Goal: Transaction & Acquisition: Purchase product/service

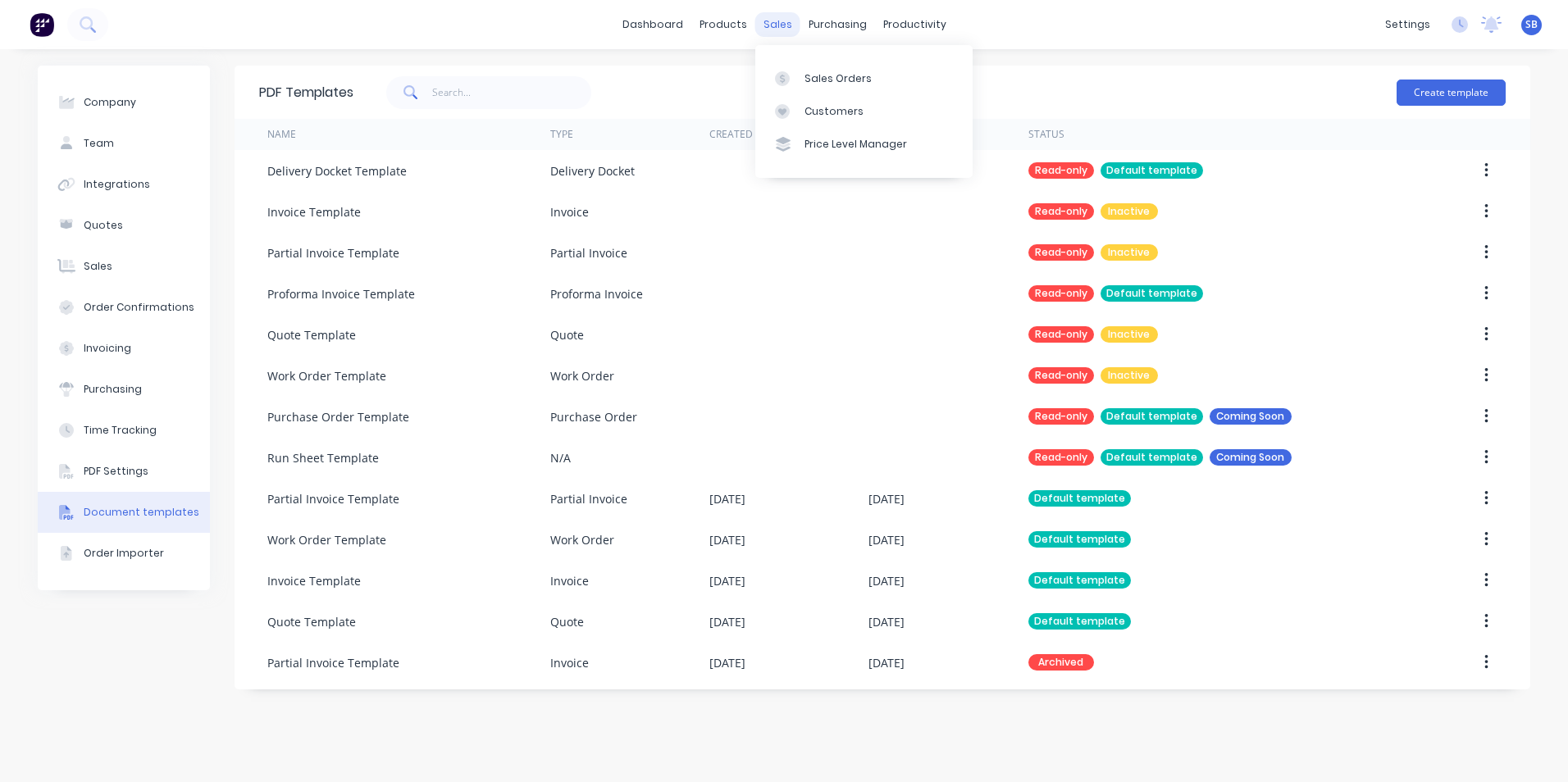
click at [768, 18] on div "sales" at bounding box center [778, 24] width 45 height 24
click at [770, 18] on div "sales" at bounding box center [778, 24] width 45 height 24
click at [821, 85] on div "Sales Orders" at bounding box center [837, 79] width 67 height 15
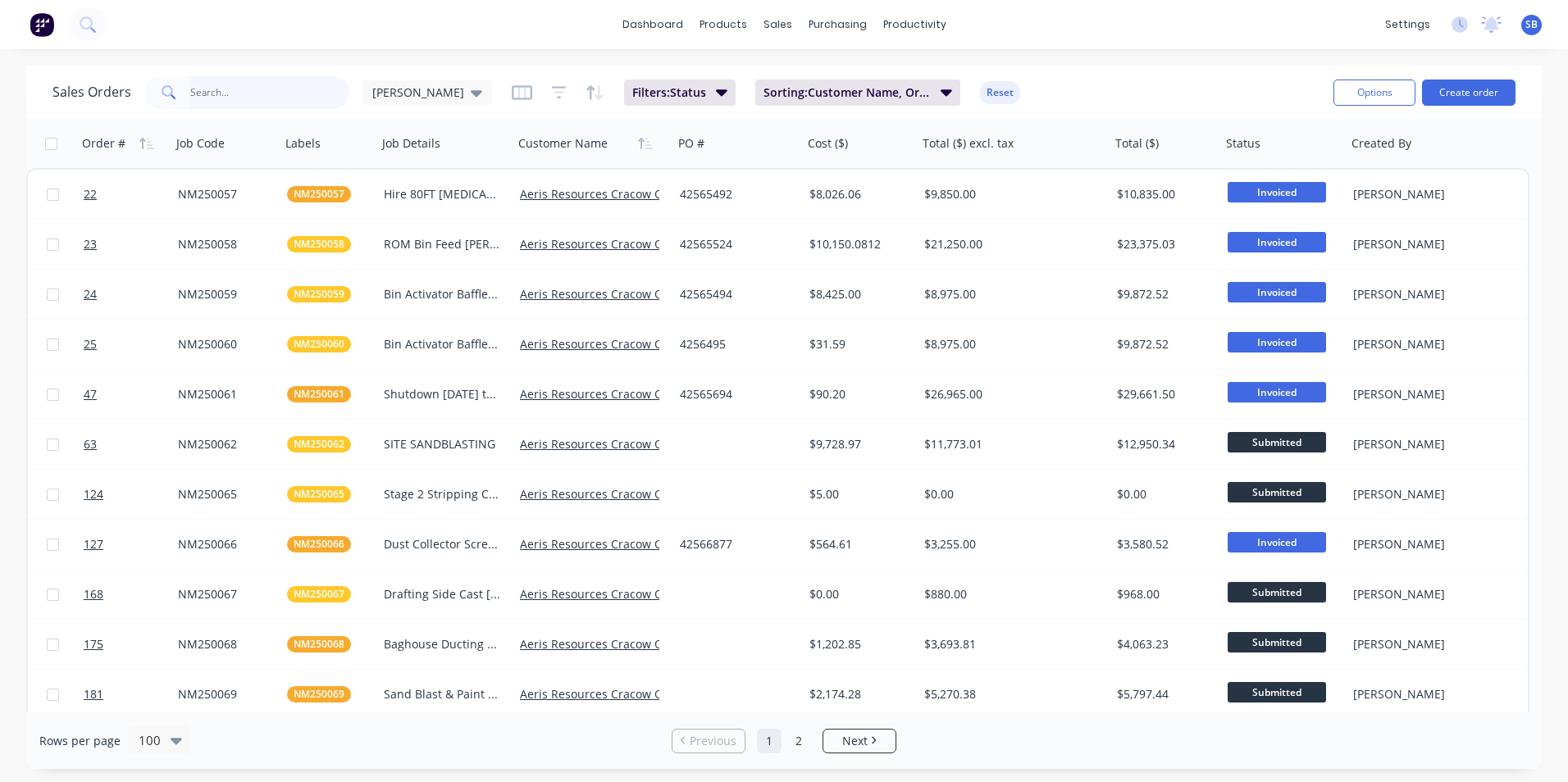
click at [322, 96] on input "text" at bounding box center [270, 93] width 160 height 33
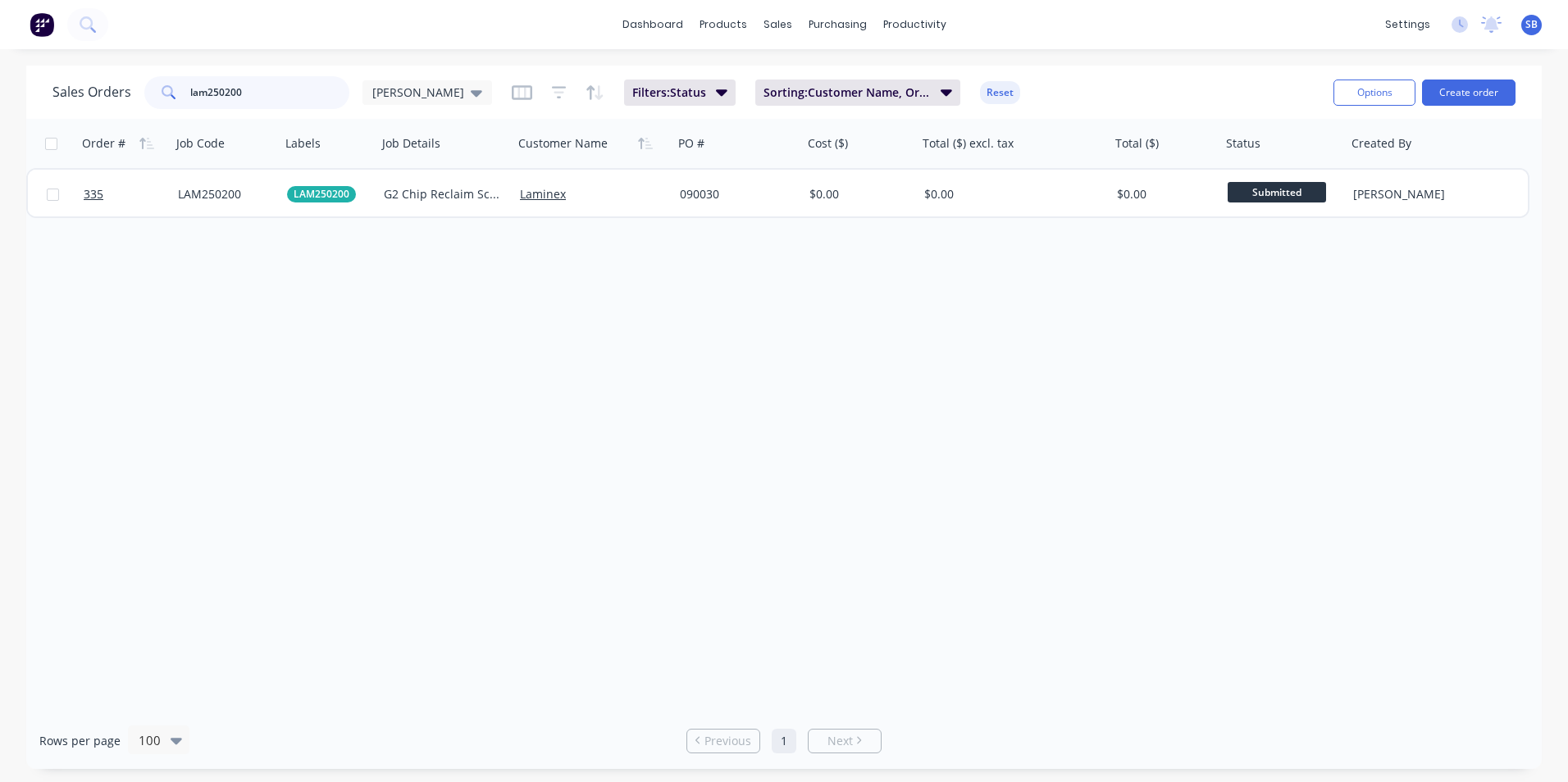
click at [275, 98] on input "lam250200" at bounding box center [270, 93] width 160 height 33
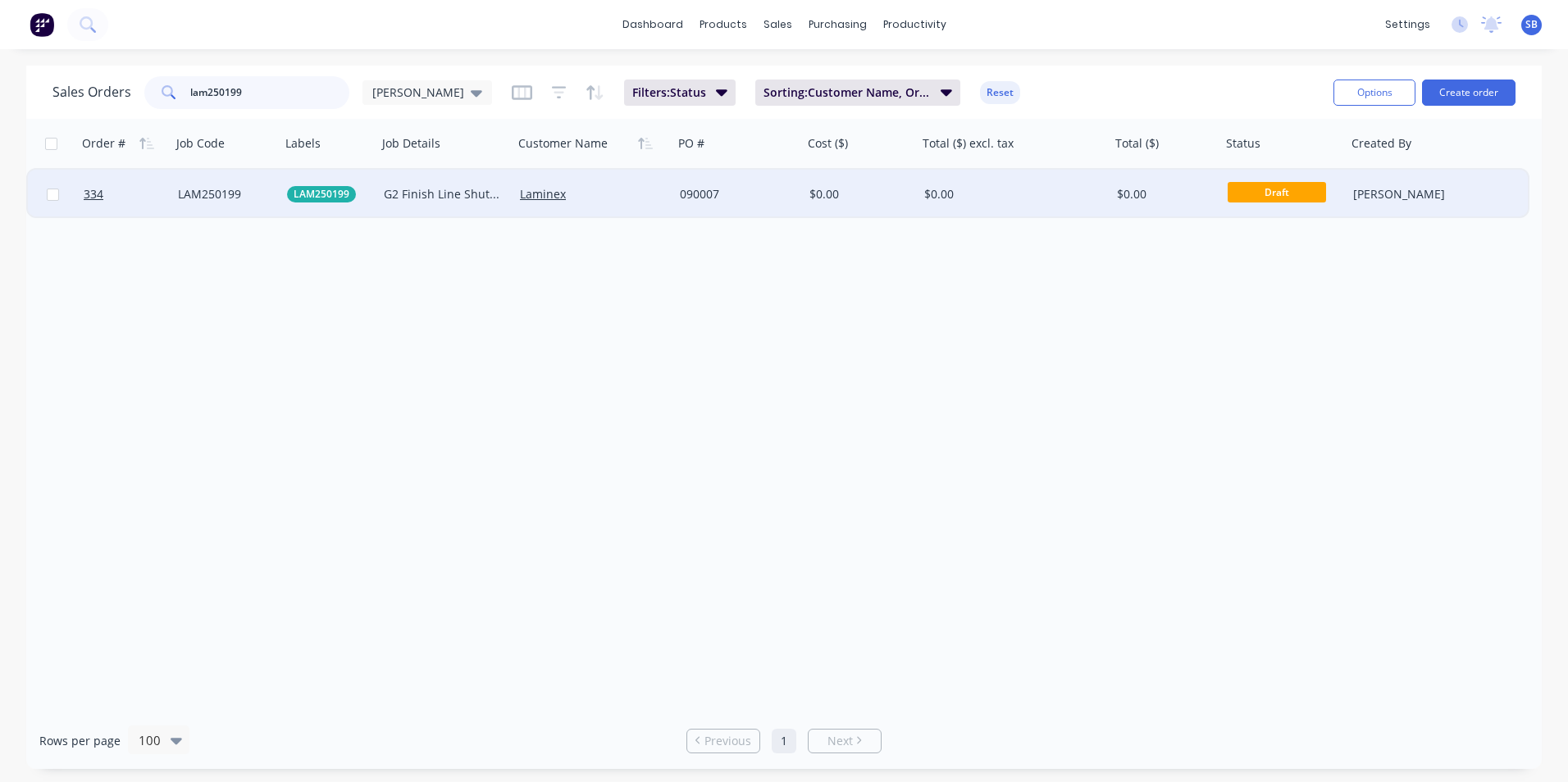
type input "lam250199"
click at [1034, 199] on div "$0.00" at bounding box center [1010, 194] width 171 height 16
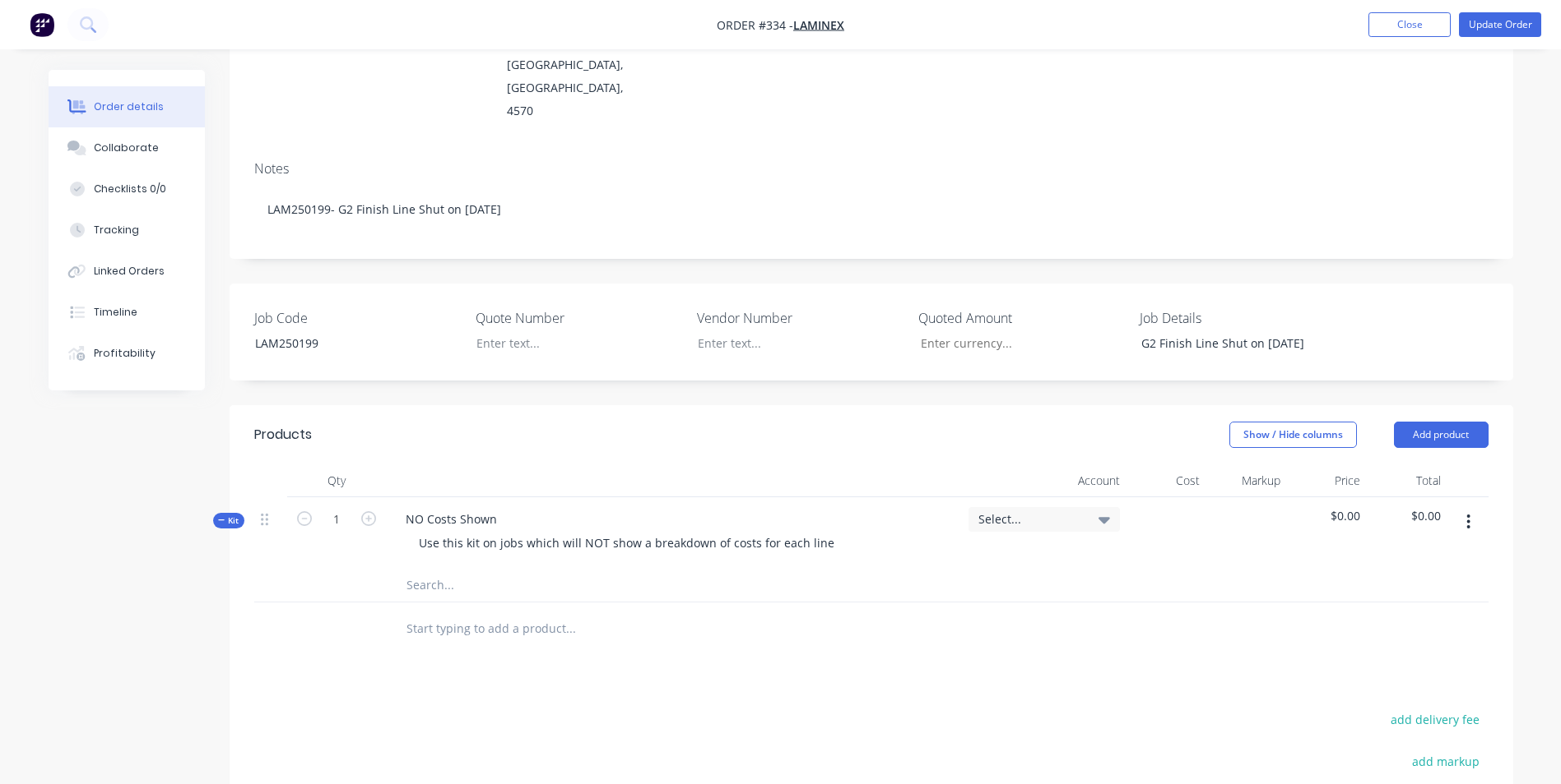
scroll to position [247, 0]
click at [425, 612] on input "text" at bounding box center [570, 628] width 329 height 33
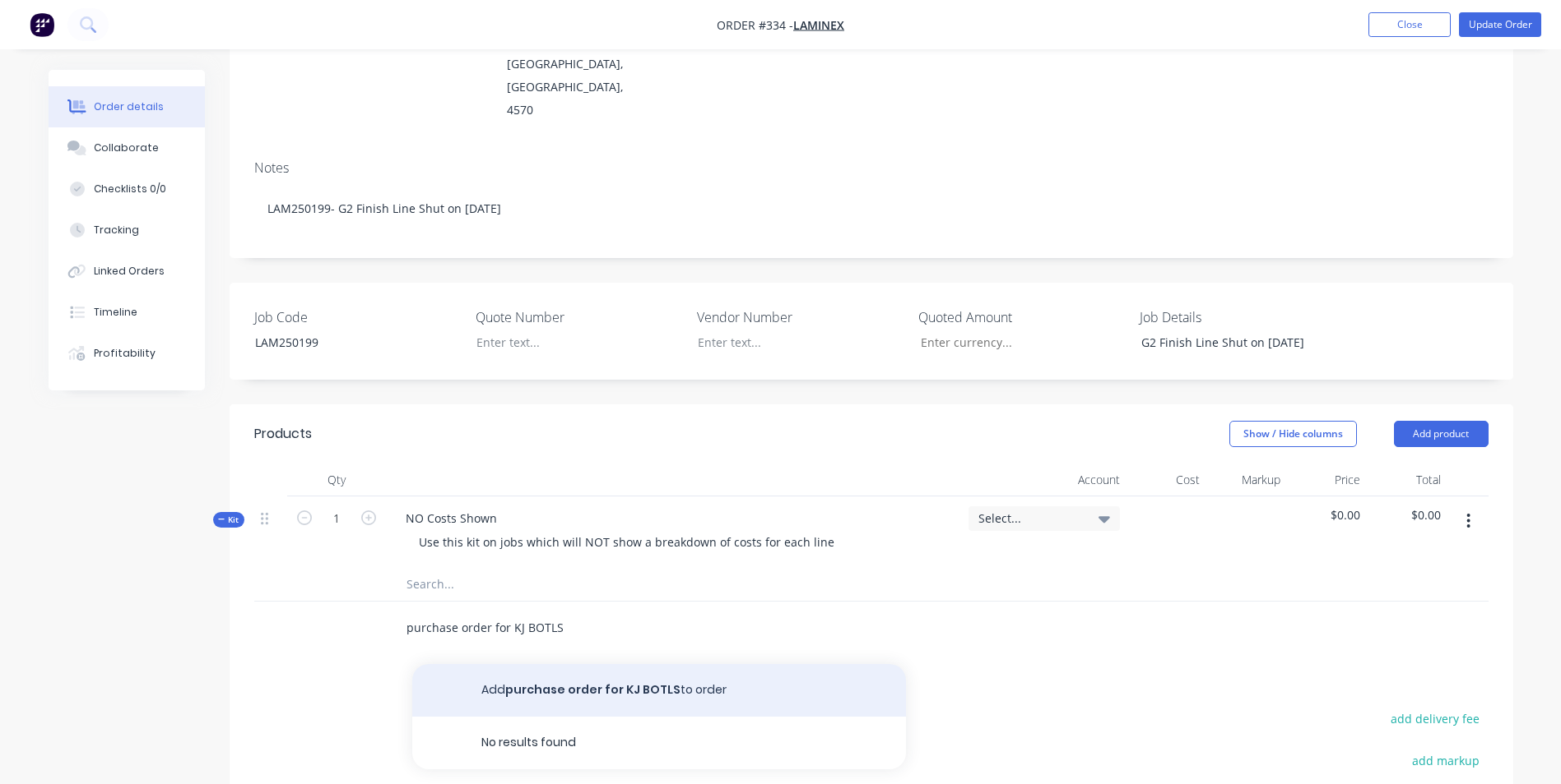
type input "purchase order for KJ BOTLS"
click at [527, 664] on button "Add purchase order for KJ BOTLS to order" at bounding box center [659, 691] width 493 height 53
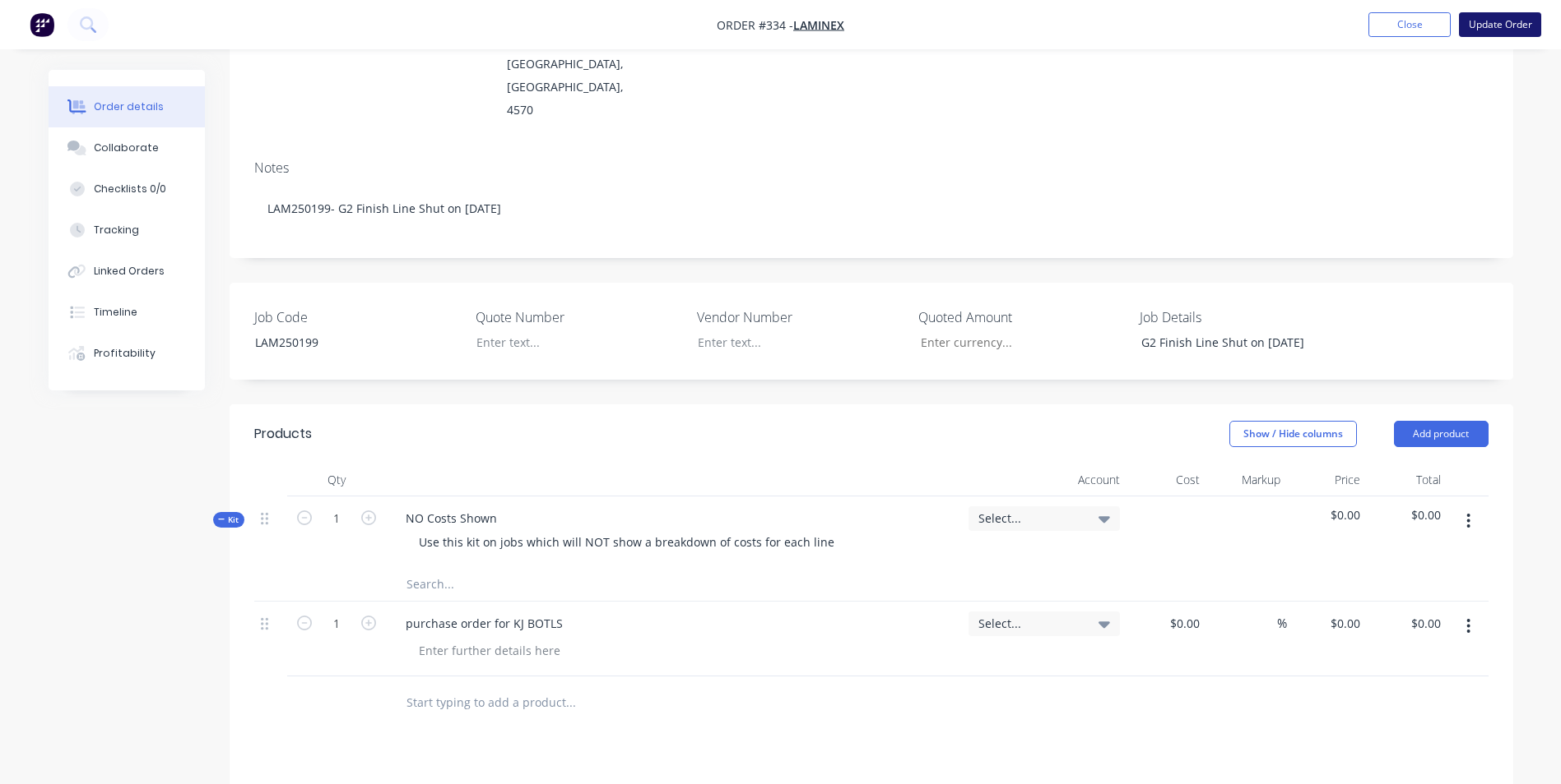
click at [1494, 22] on button "Update Order" at bounding box center [1500, 24] width 83 height 24
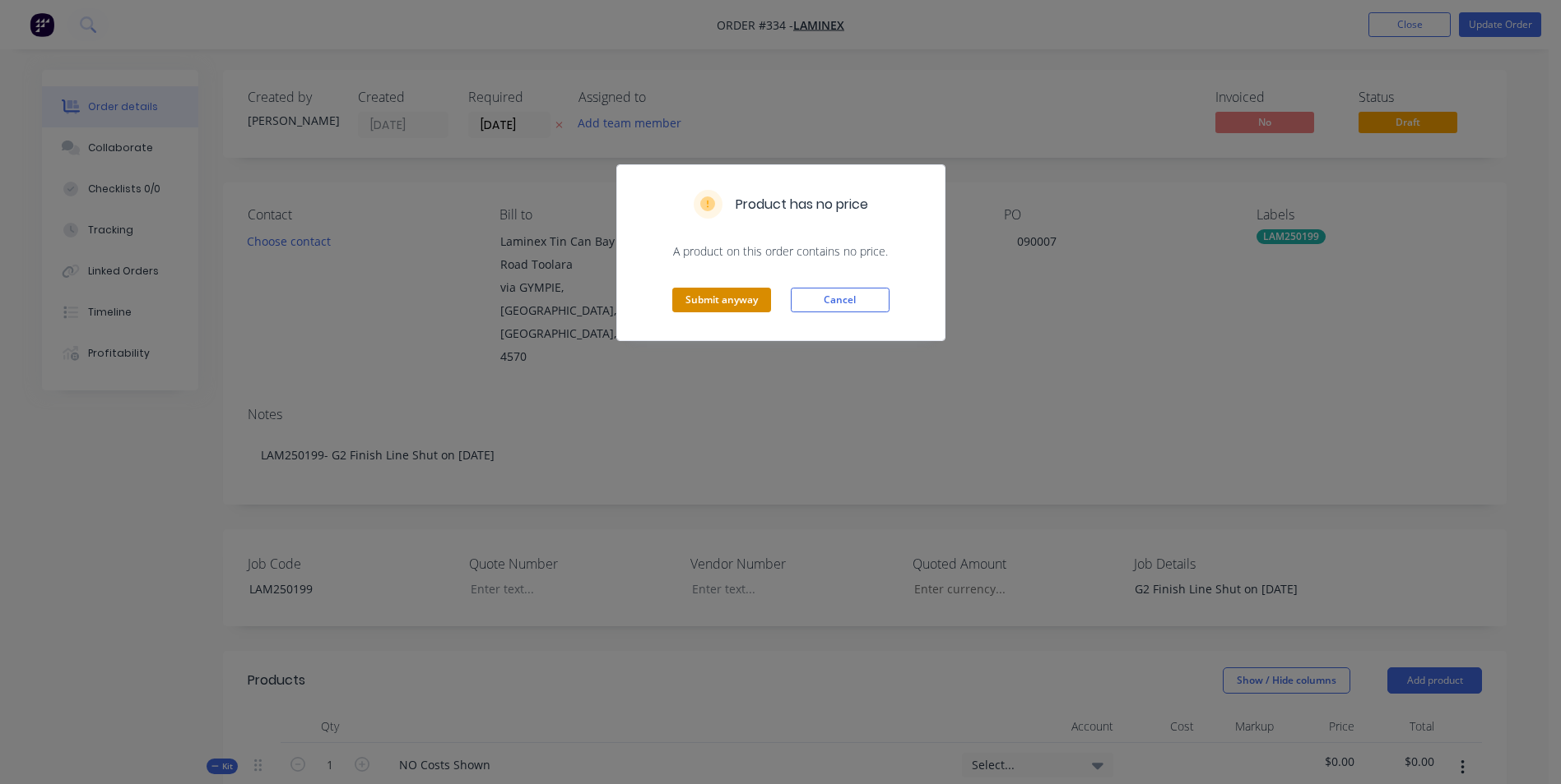
click at [678, 308] on button "Submit anyway" at bounding box center [721, 300] width 98 height 24
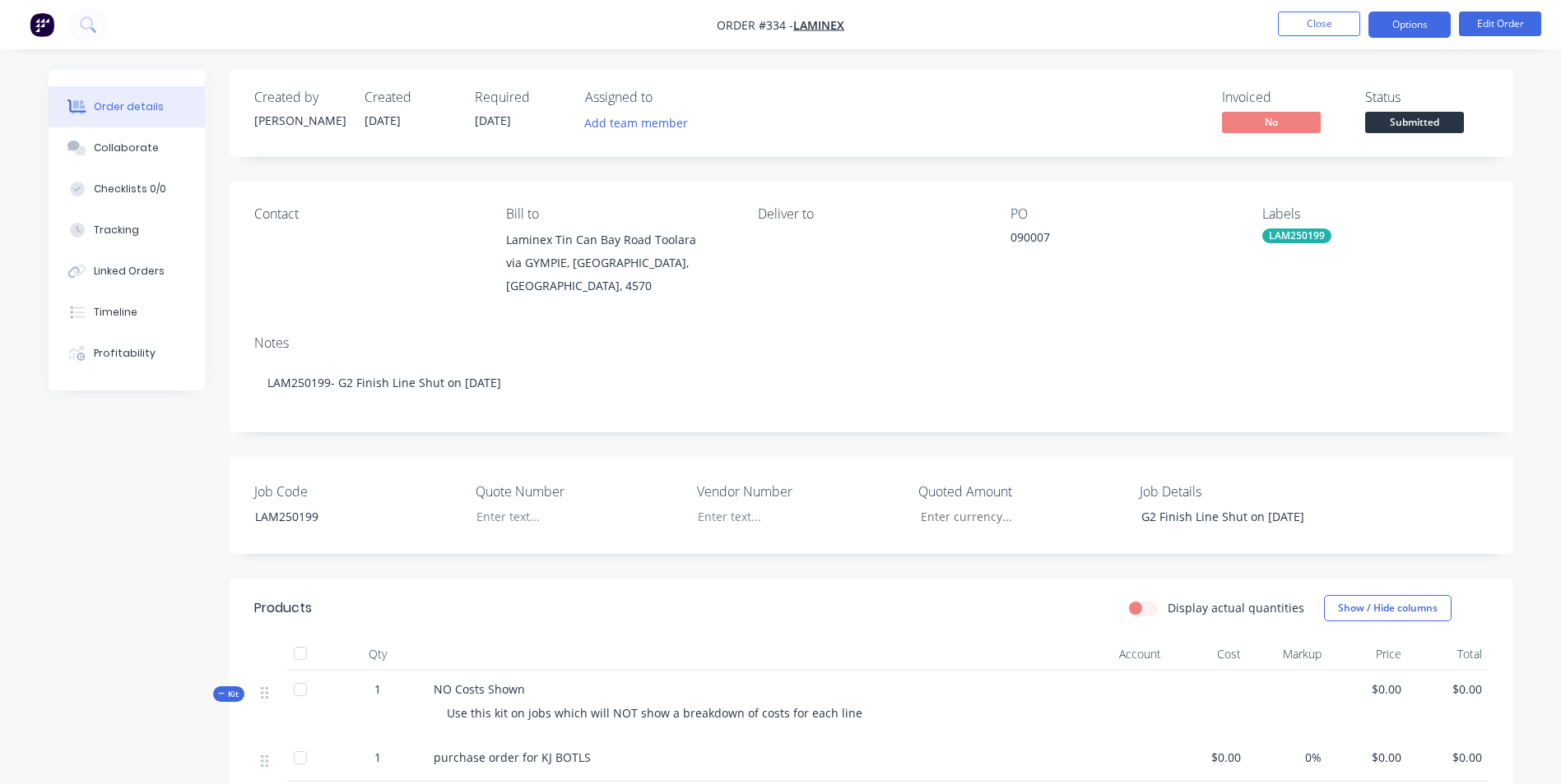
click at [1403, 12] on button "Options" at bounding box center [1409, 24] width 83 height 26
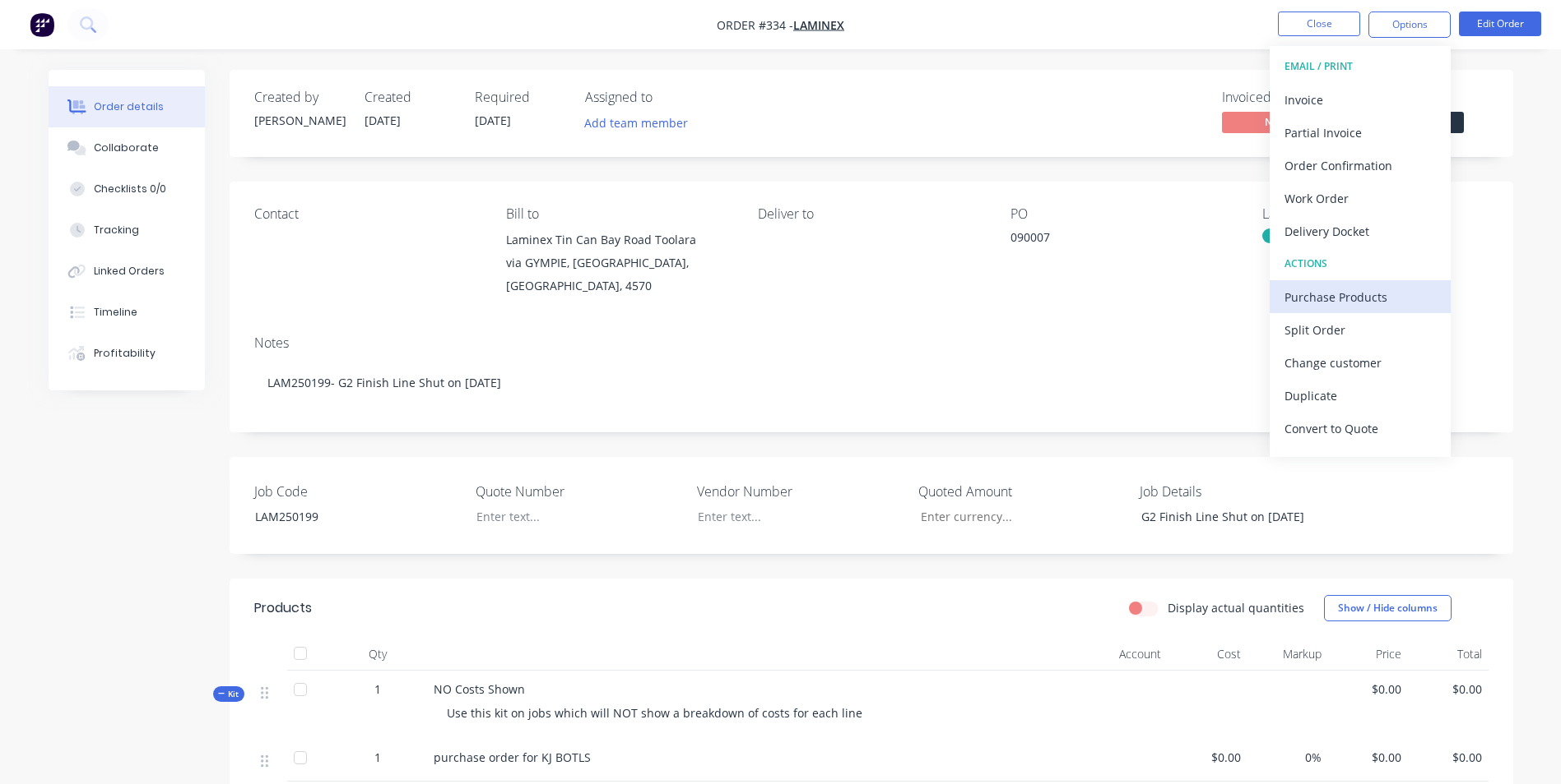
click at [1356, 297] on div "Purchase Products" at bounding box center [1361, 297] width 152 height 24
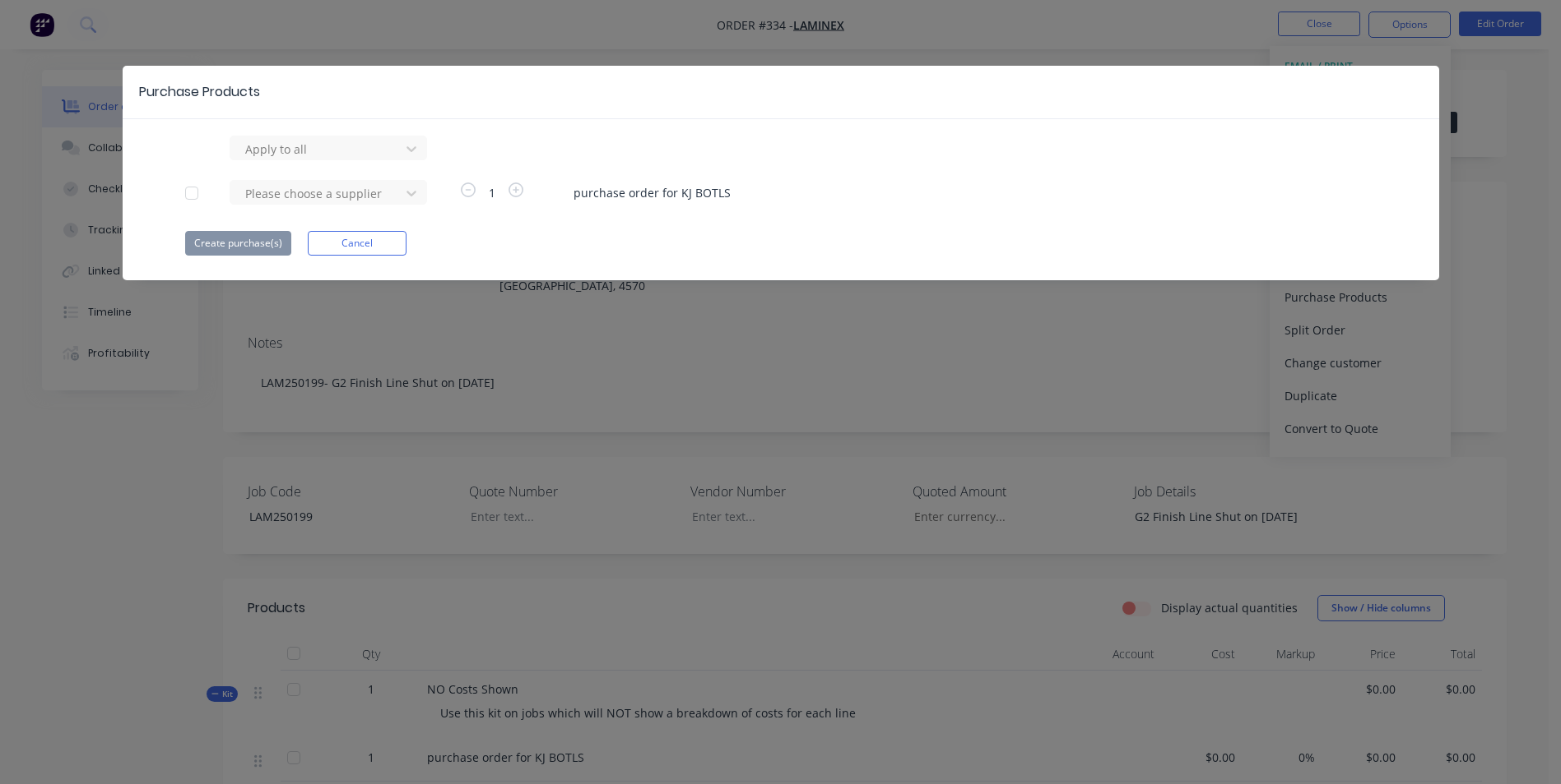
click at [185, 189] on div at bounding box center [192, 194] width 33 height 33
click at [277, 152] on div at bounding box center [317, 149] width 148 height 20
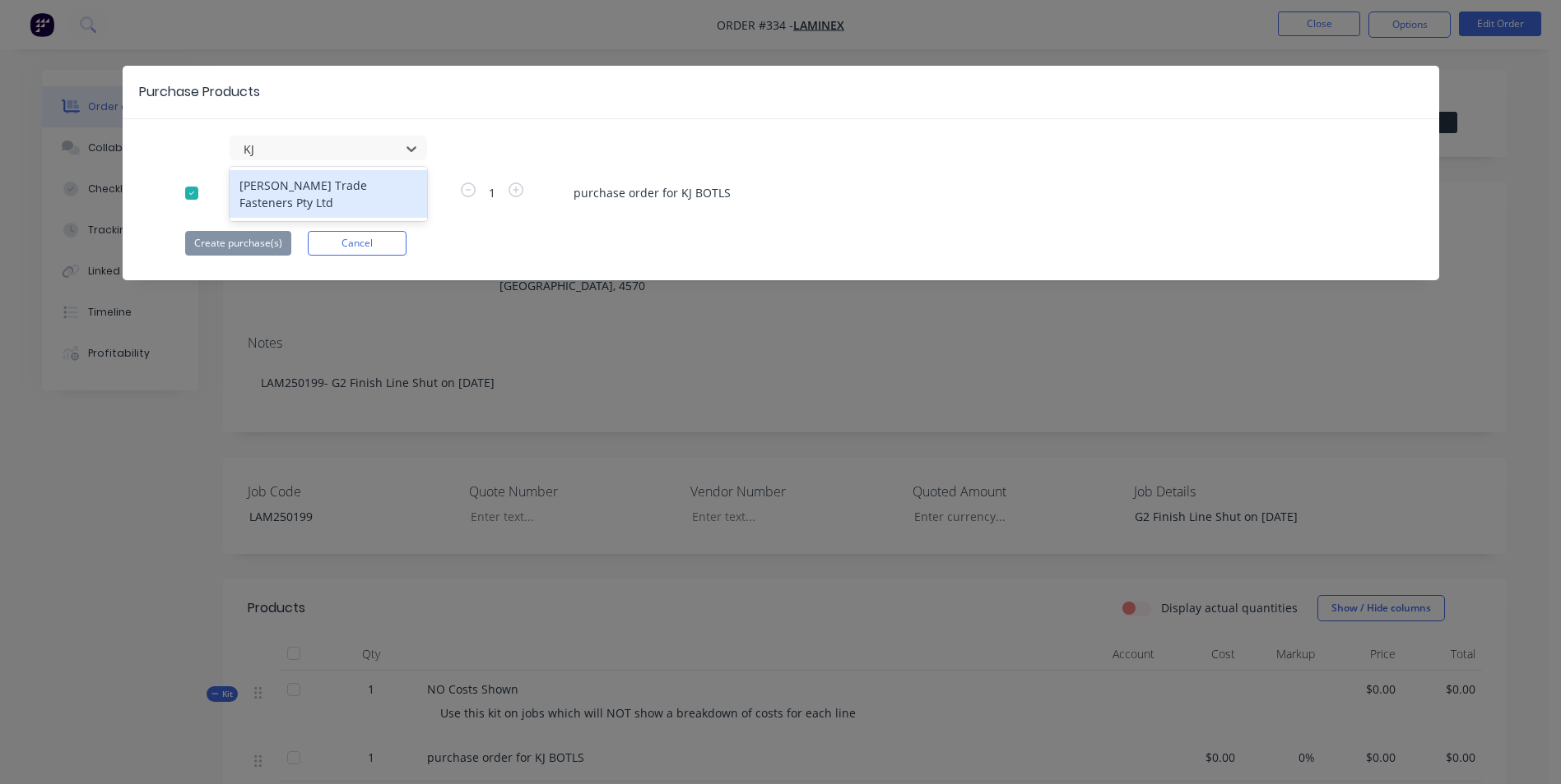
type input "KJ"
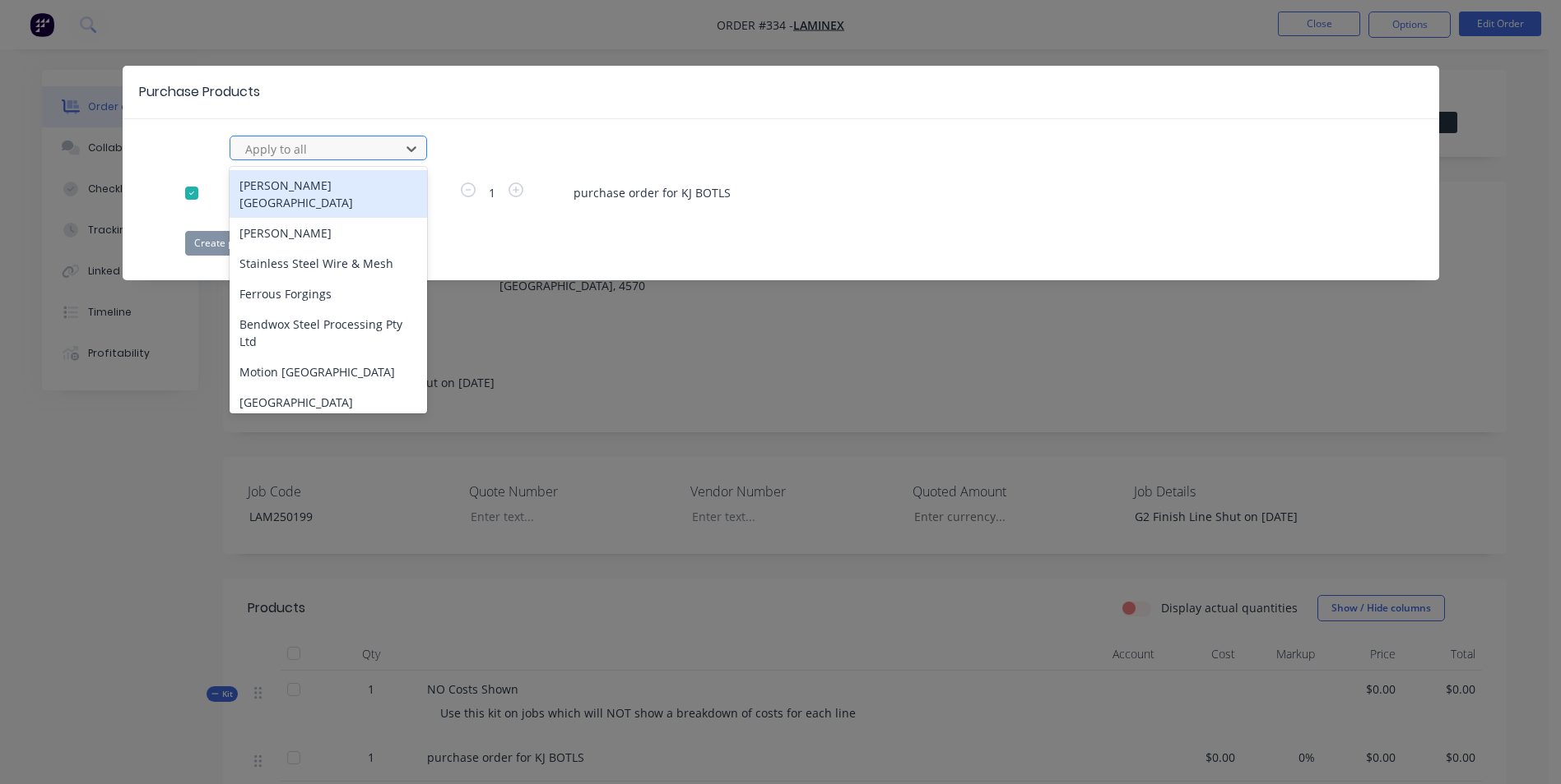
click at [378, 140] on div at bounding box center [317, 149] width 148 height 20
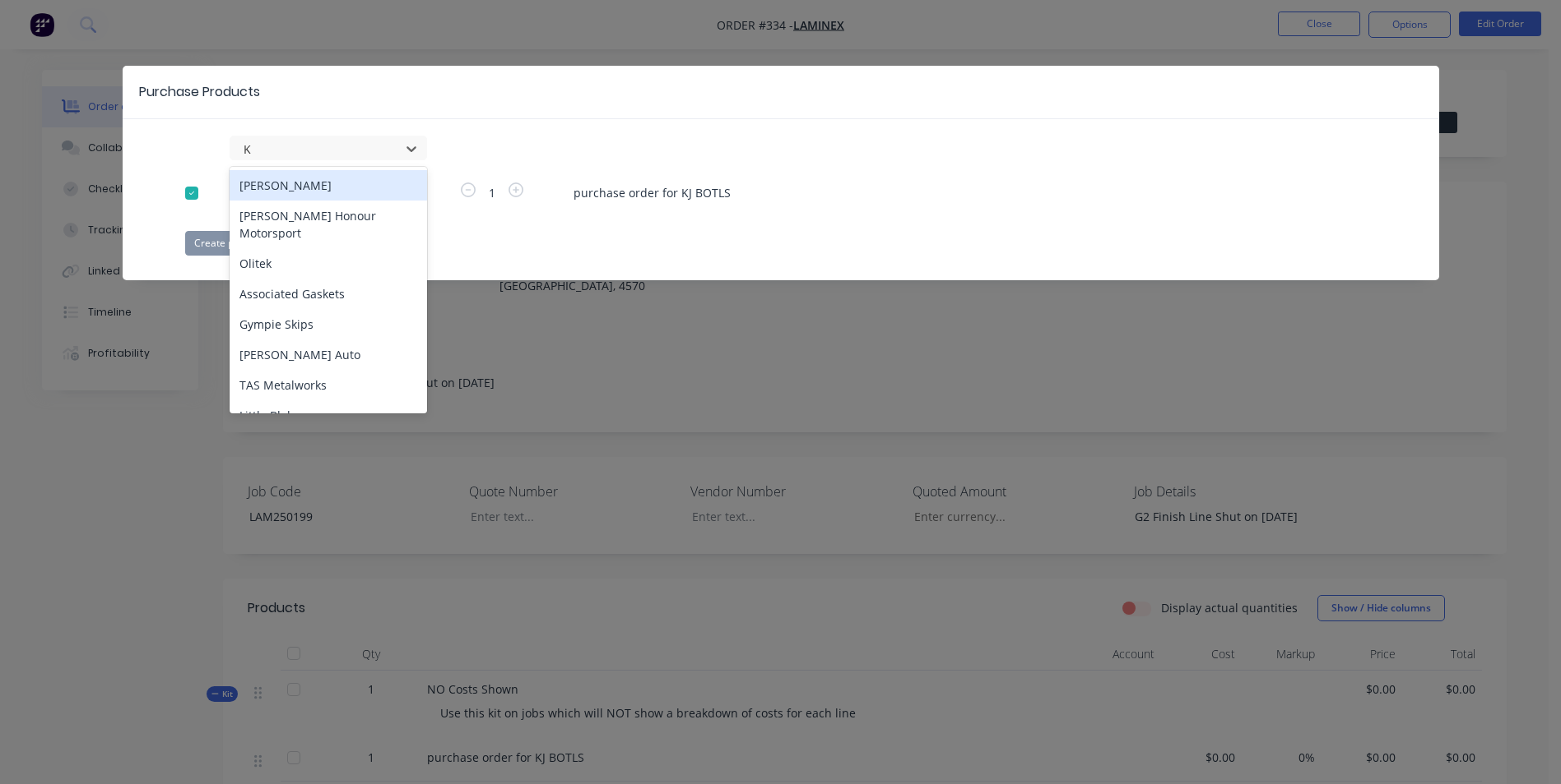
type input "KJ"
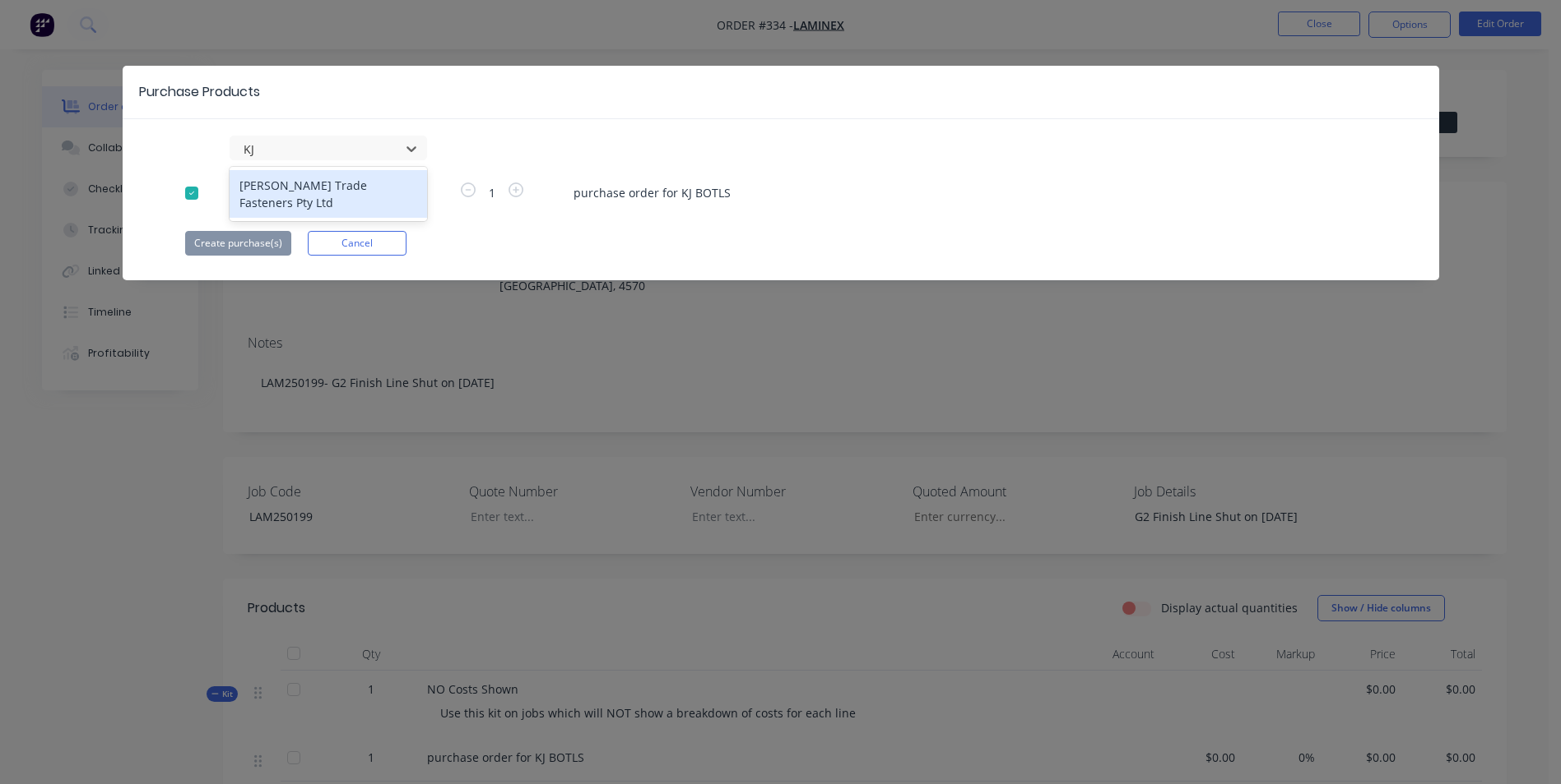
click at [356, 191] on div "[PERSON_NAME] Trade Fasteners Pty Ltd" at bounding box center [328, 194] width 198 height 48
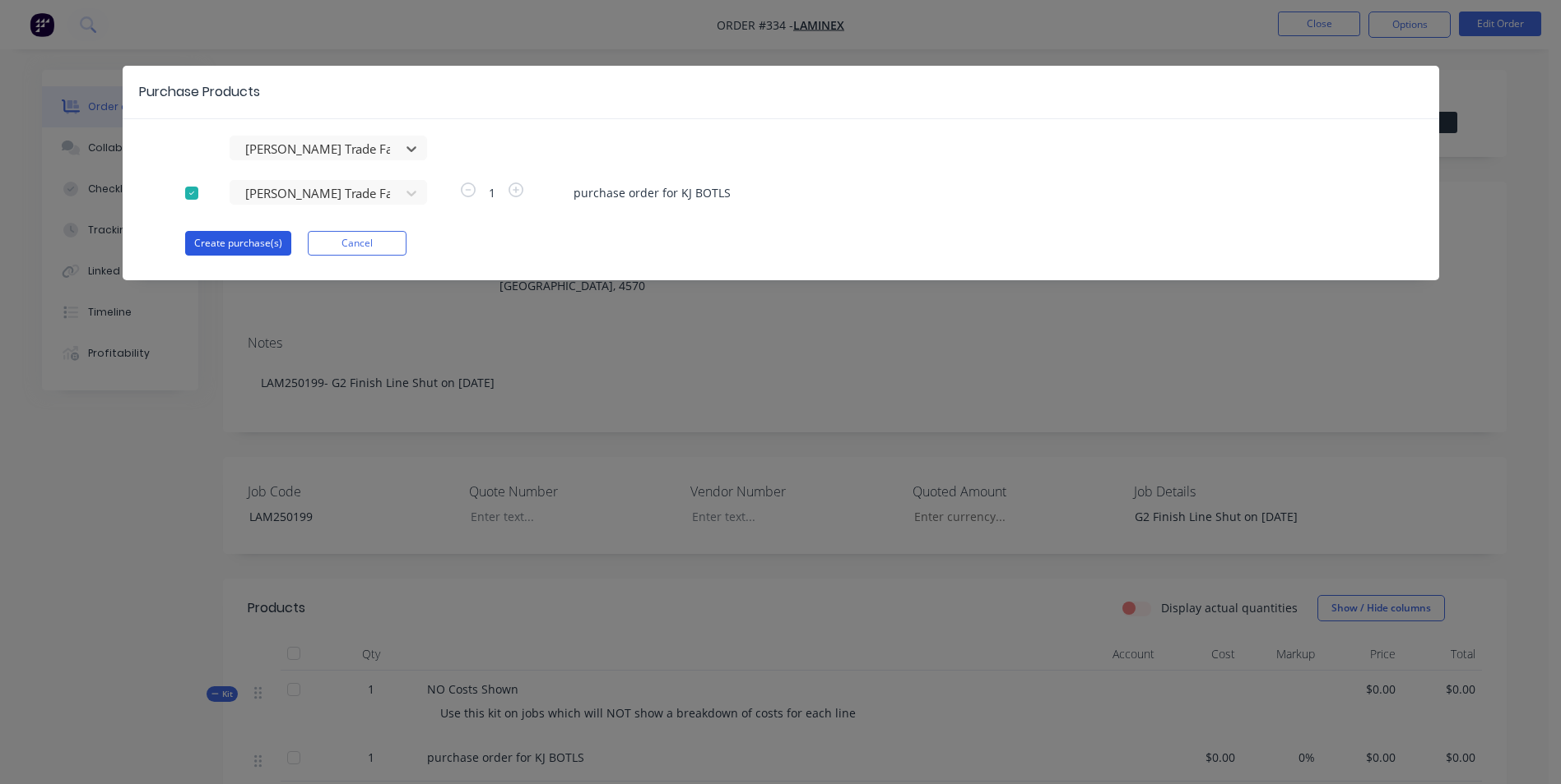
click at [203, 250] on button "Create purchase(s)" at bounding box center [237, 243] width 106 height 24
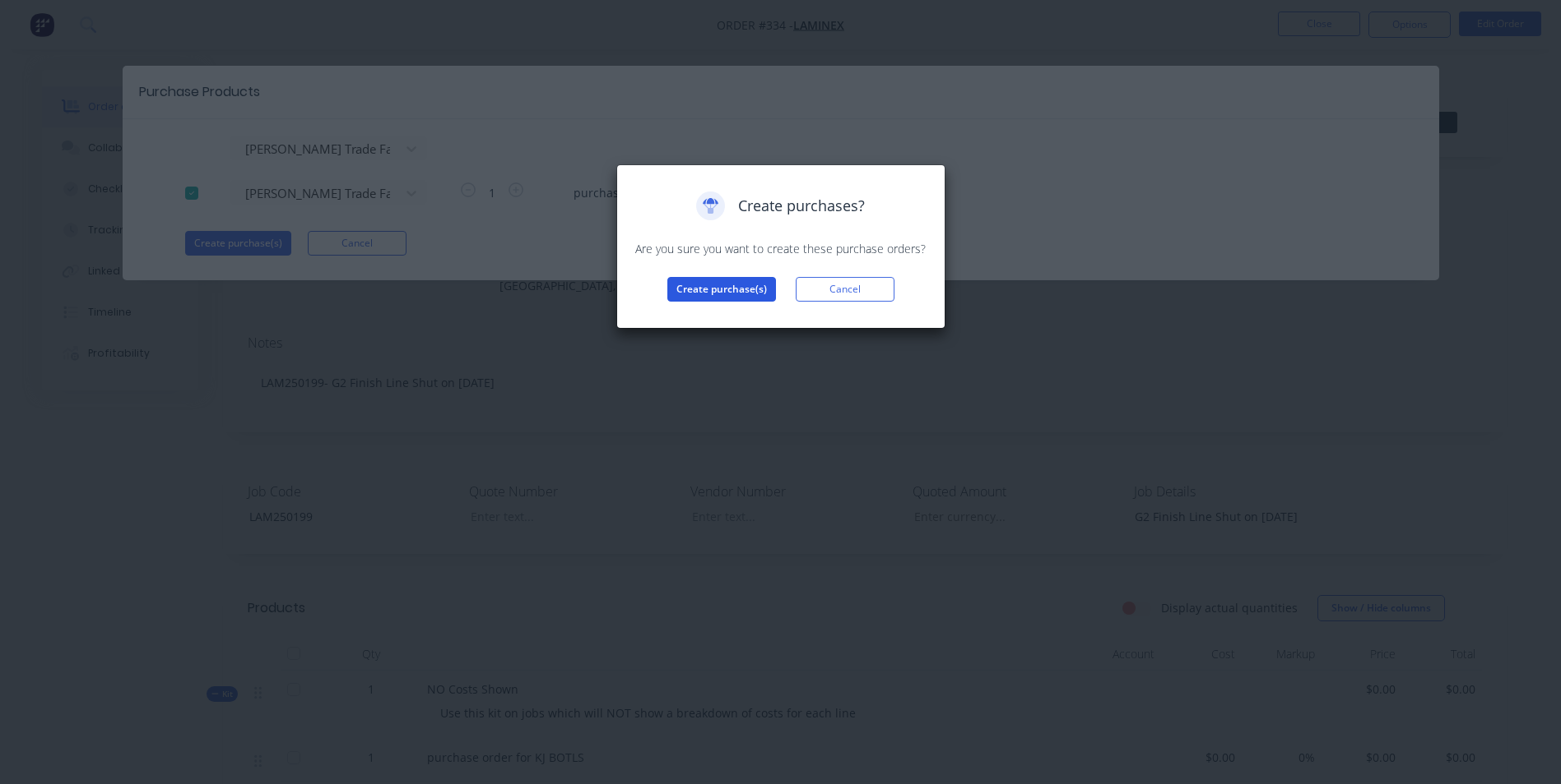
click at [747, 279] on button "Create purchase(s)" at bounding box center [722, 289] width 109 height 24
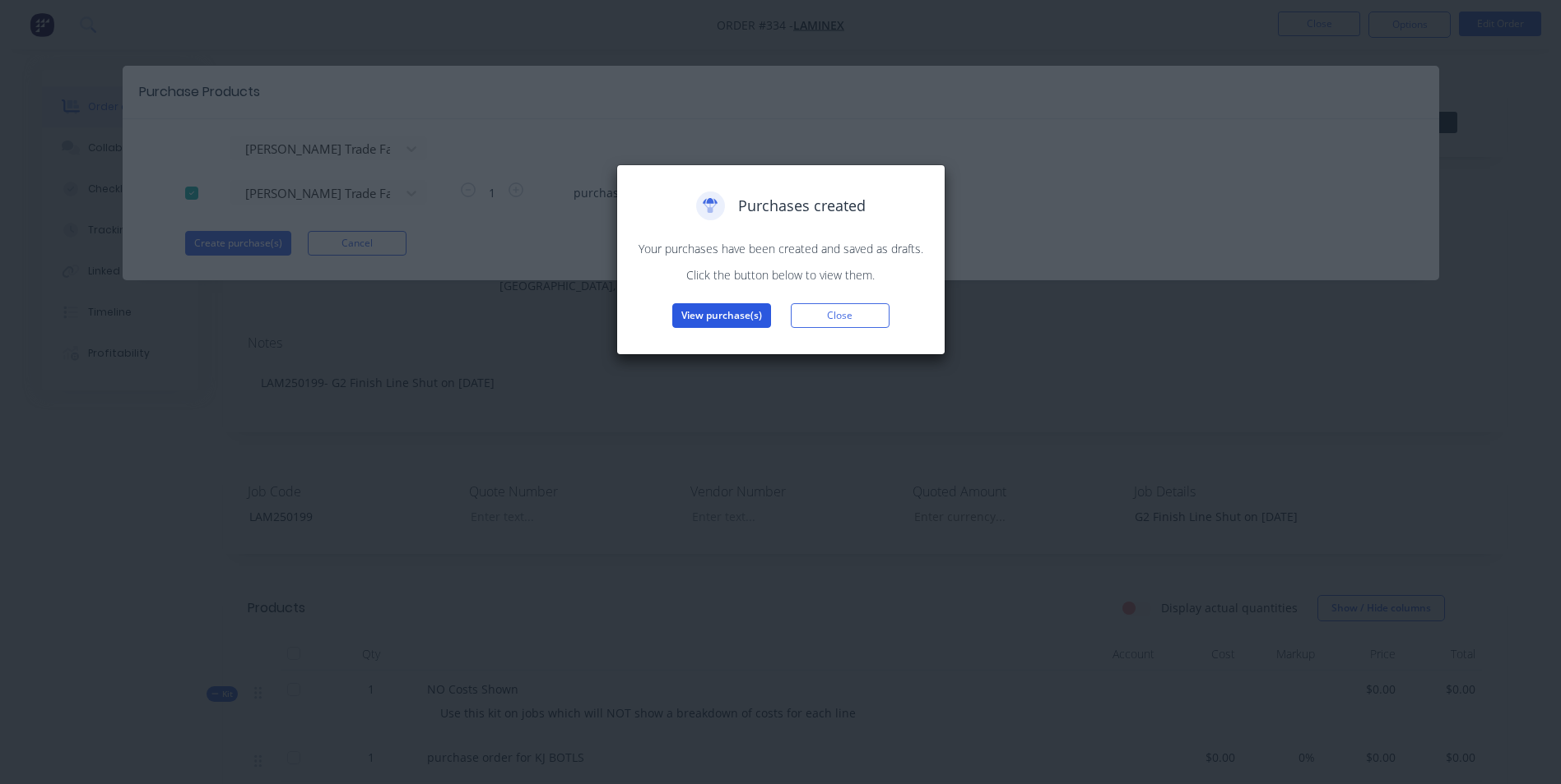
click at [763, 318] on button "View purchase(s)" at bounding box center [721, 315] width 98 height 24
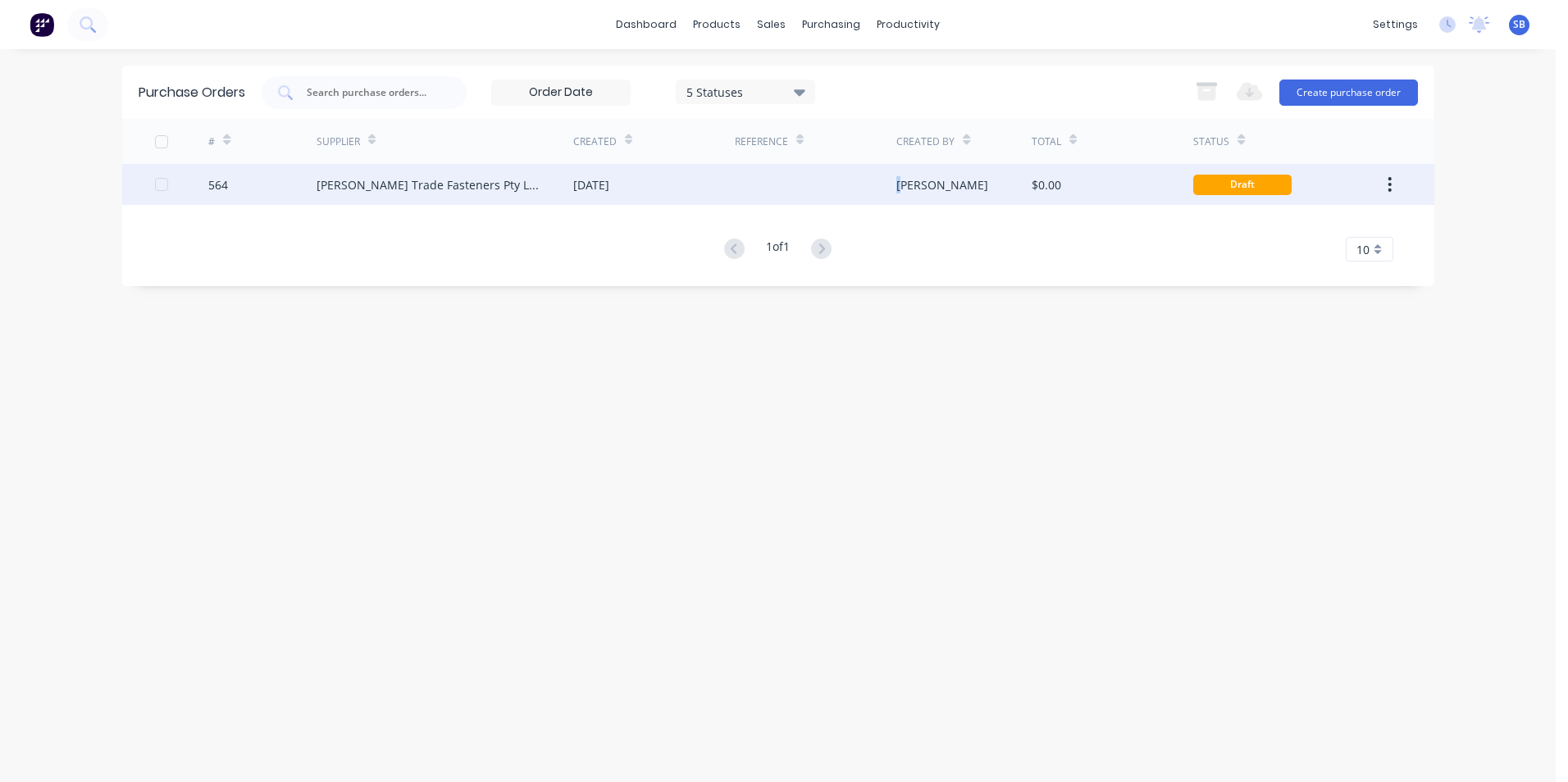
click at [900, 174] on div "[PERSON_NAME]" at bounding box center [964, 184] width 135 height 41
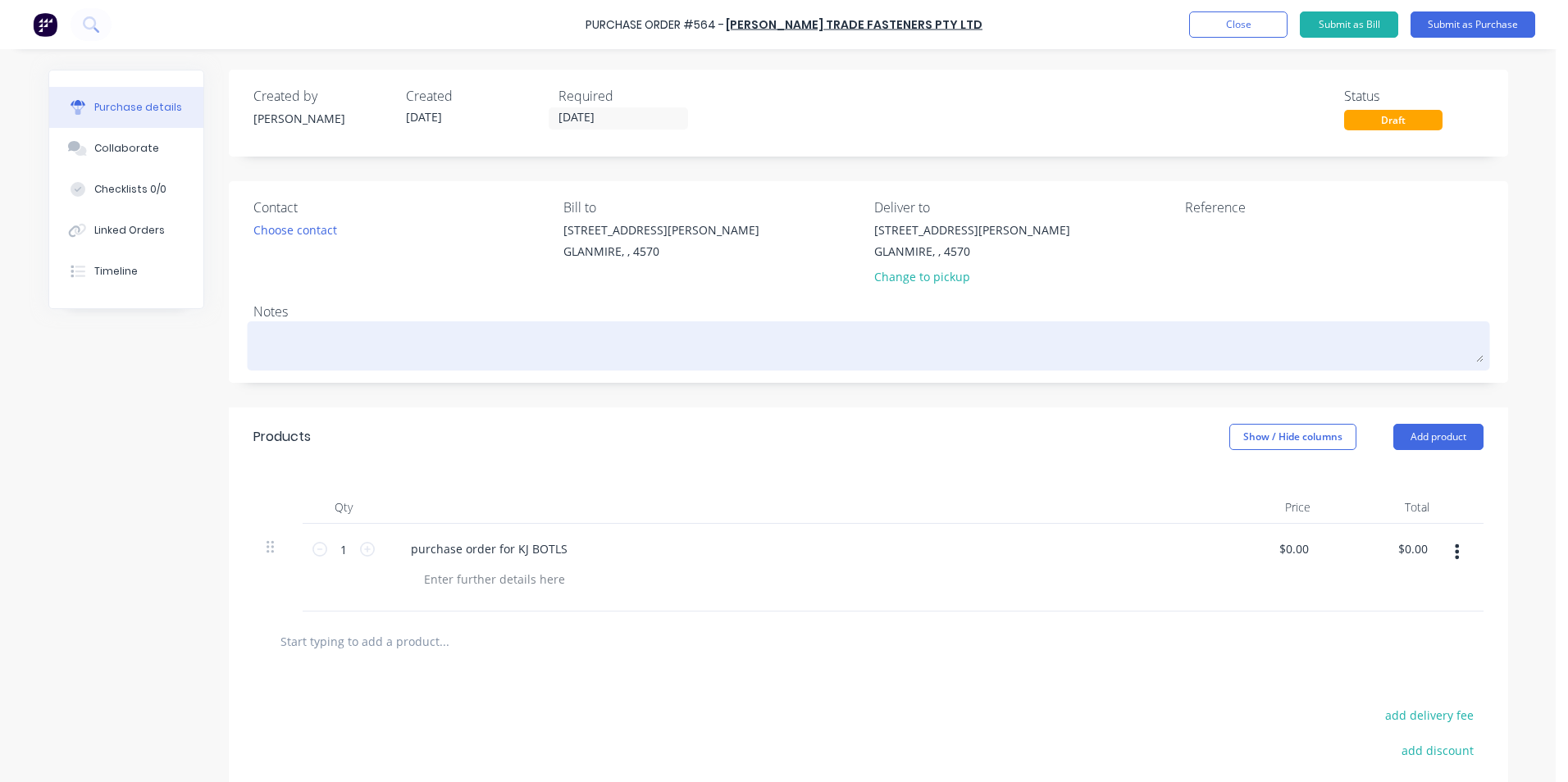
click at [395, 332] on textarea at bounding box center [868, 344] width 1230 height 37
type textarea "x"
type textarea "L"
type textarea "x"
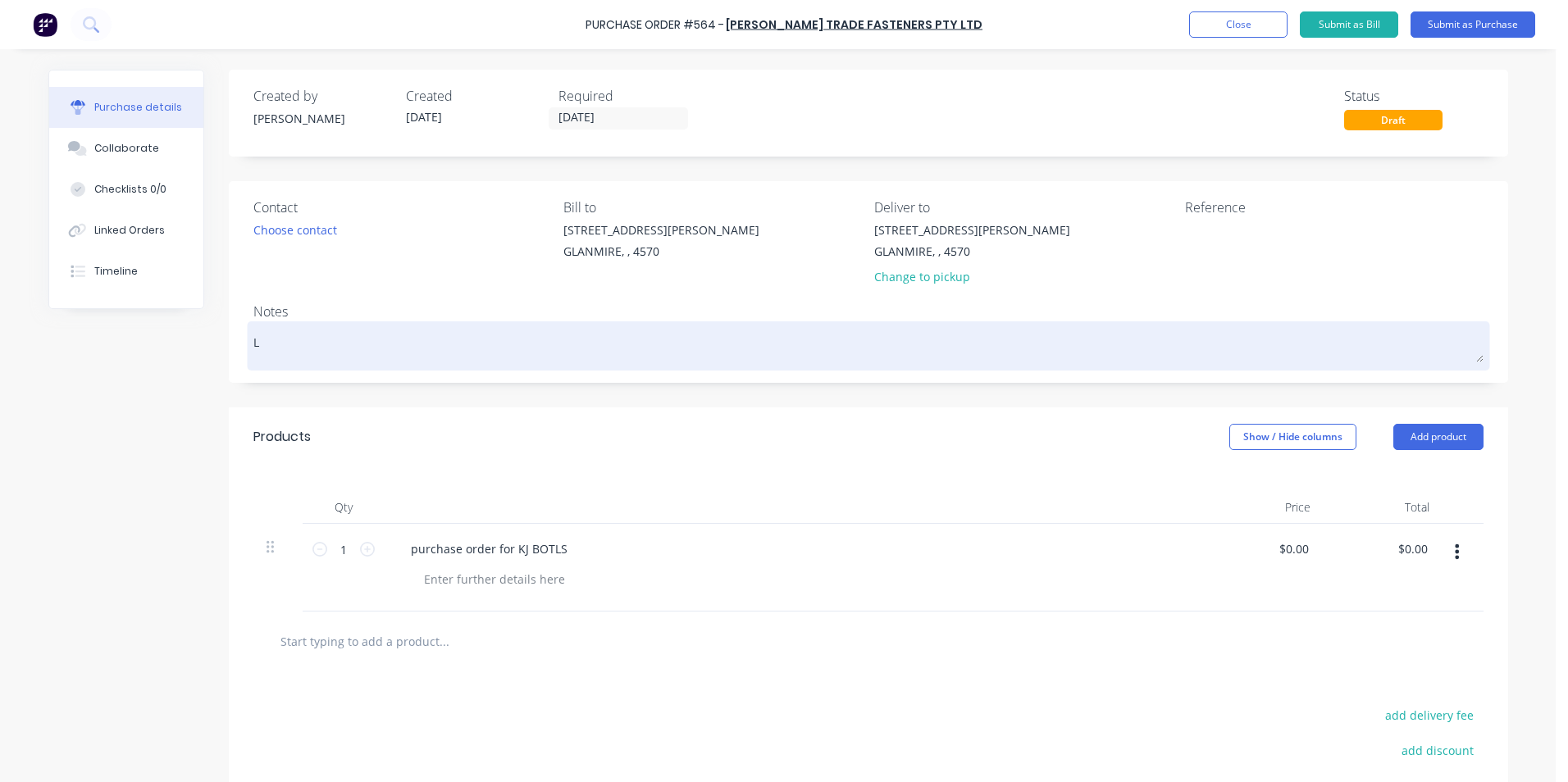
type textarea "LA"
type textarea "x"
type textarea "[PERSON_NAME]"
type textarea "x"
type textarea "LAM2"
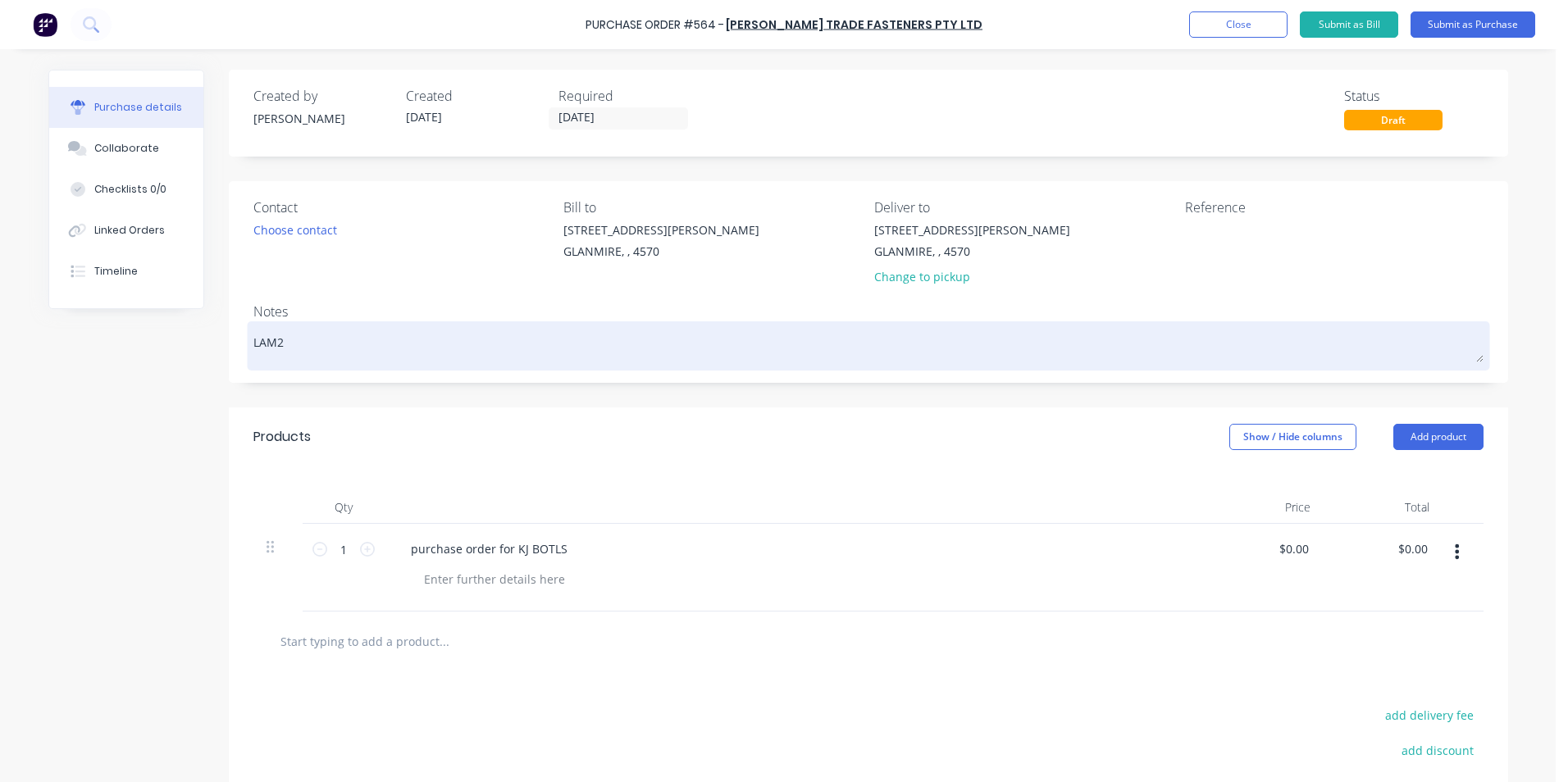
type textarea "x"
type textarea "LAM25"
type textarea "x"
type textarea "LAM250"
type textarea "x"
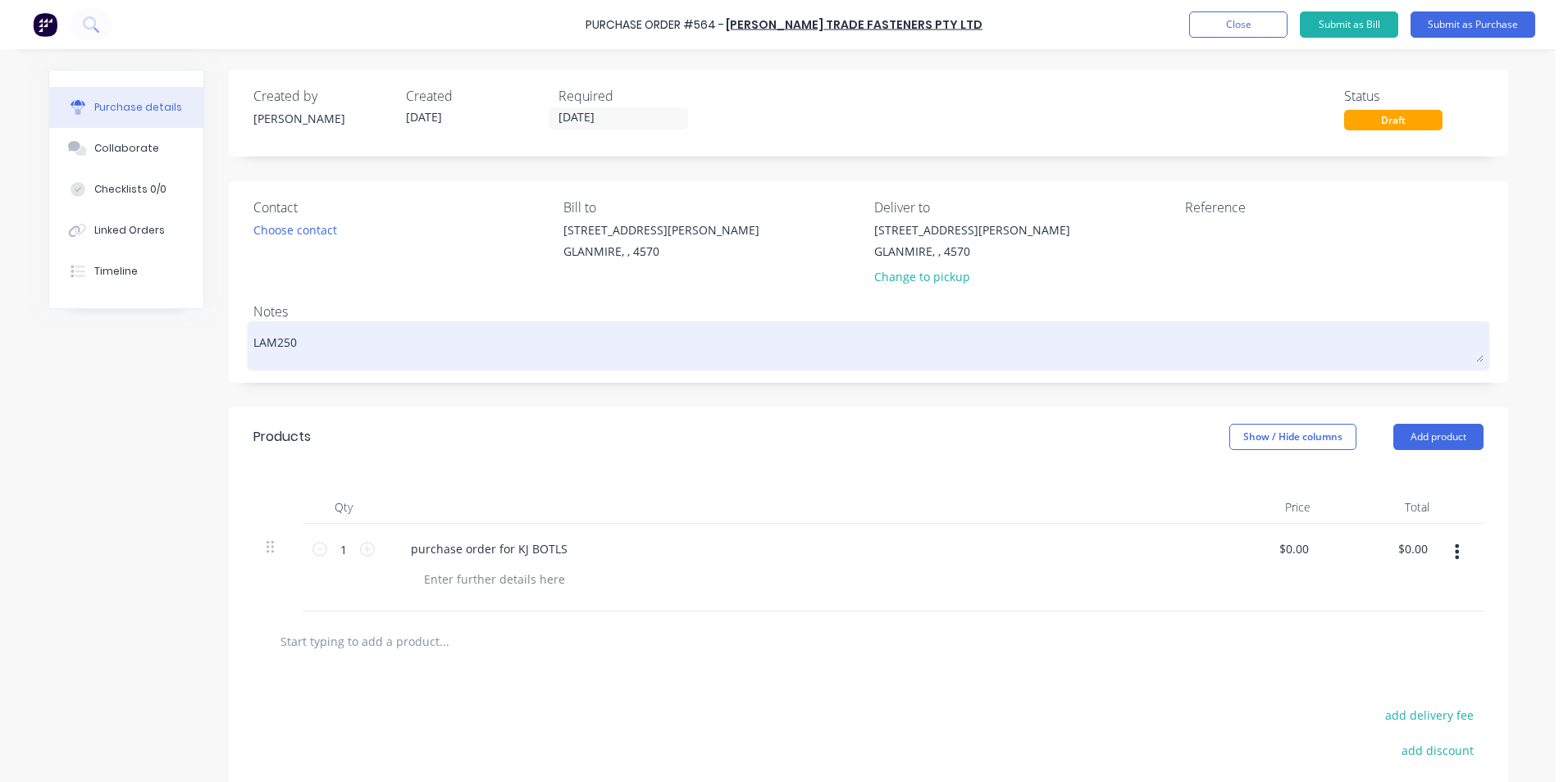
type textarea "LAM2501"
type textarea "x"
type textarea "LAM25019"
type textarea "x"
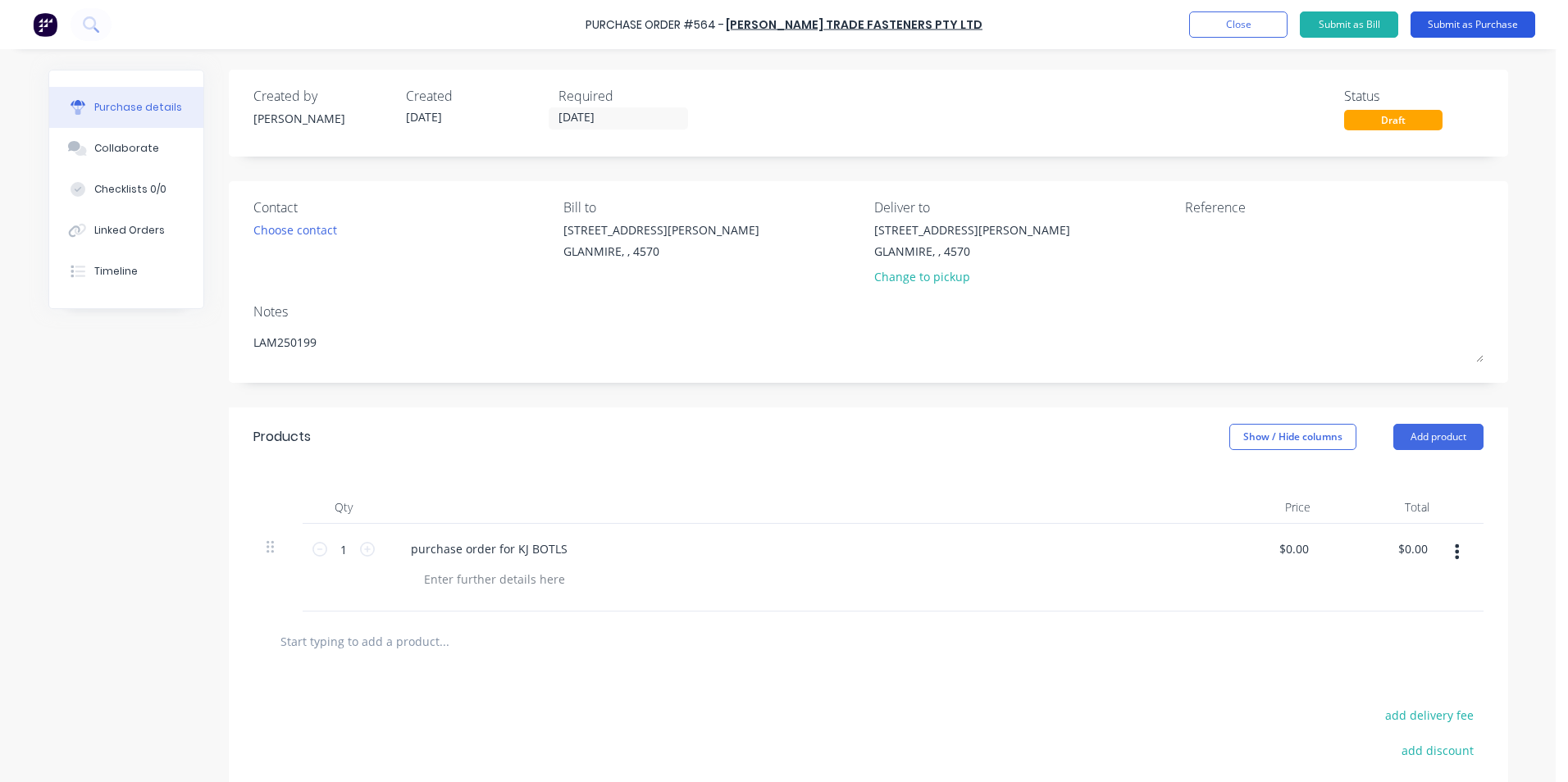
type textarea "LAM250199"
type textarea "x"
type textarea "LAM250199"
click at [1426, 29] on button "Submit as Purchase" at bounding box center [1473, 24] width 124 height 26
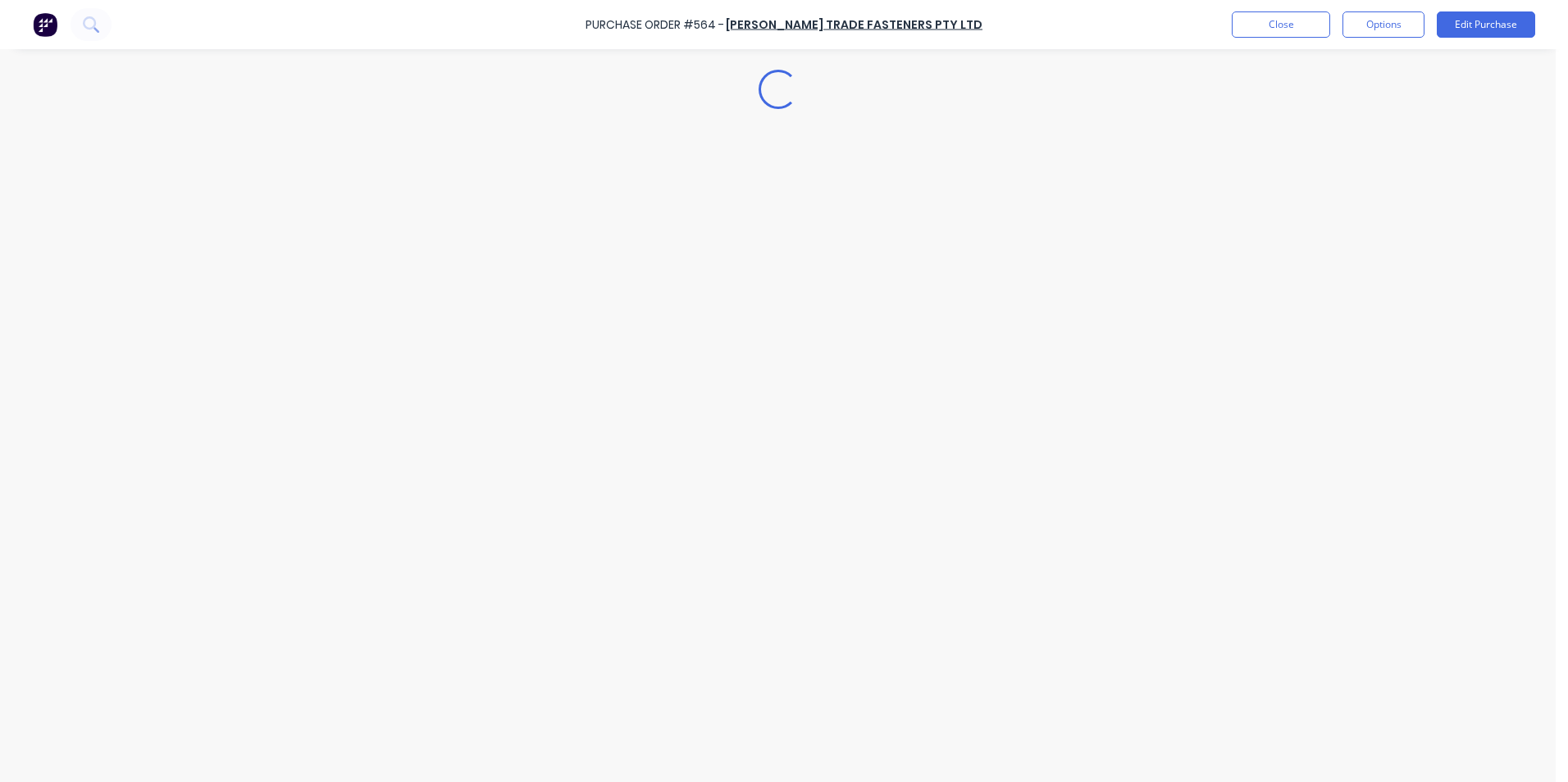
type textarea "x"
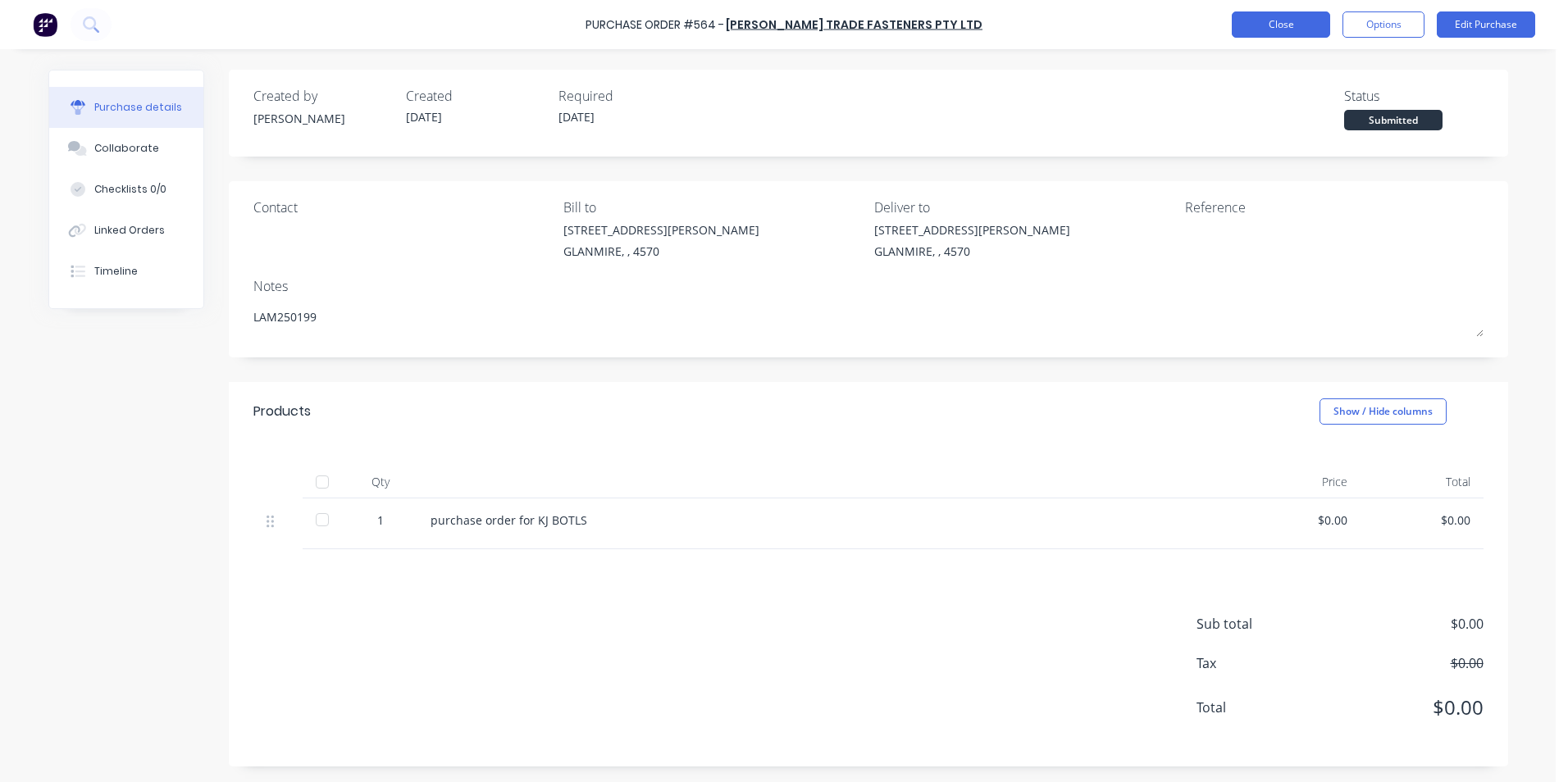
click at [1275, 24] on button "Close" at bounding box center [1281, 24] width 98 height 26
